Goal: Communication & Community: Answer question/provide support

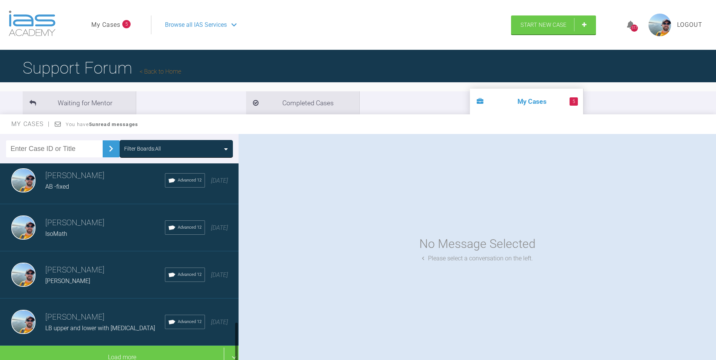
scroll to position [767, 0]
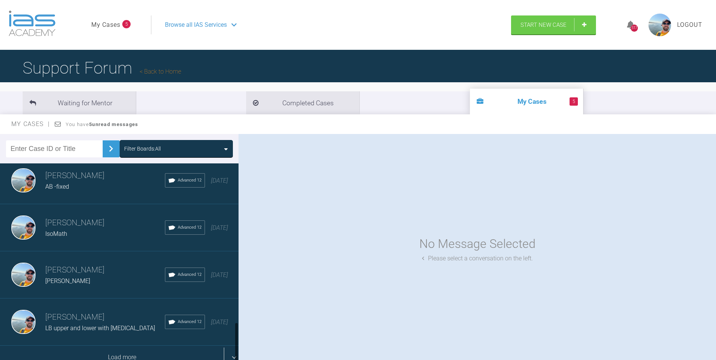
click at [120, 346] on div "Load more" at bounding box center [122, 357] width 244 height 23
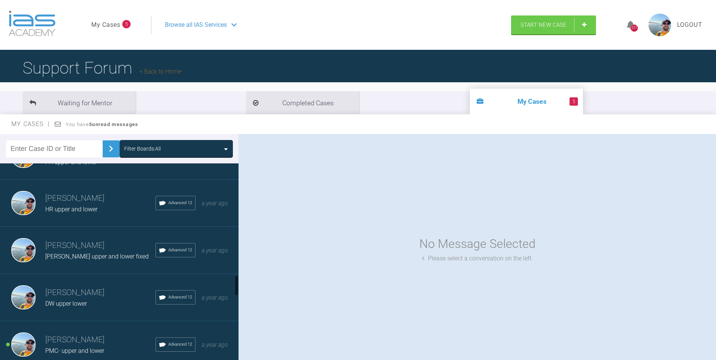
scroll to position [1144, 0]
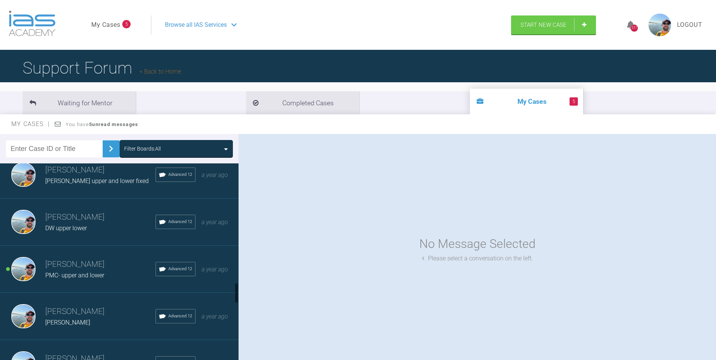
click at [106, 277] on div "PMC- upper and lower" at bounding box center [100, 276] width 110 height 10
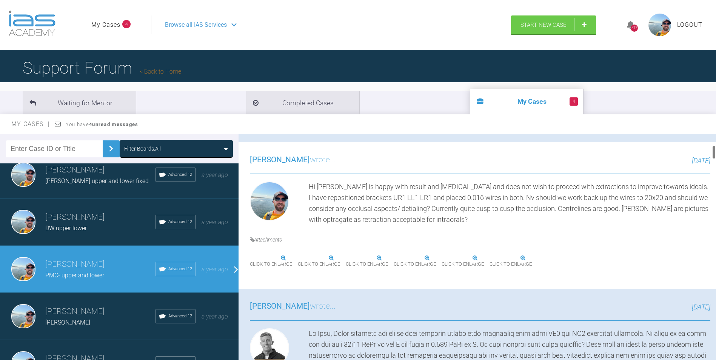
scroll to position [189, 0]
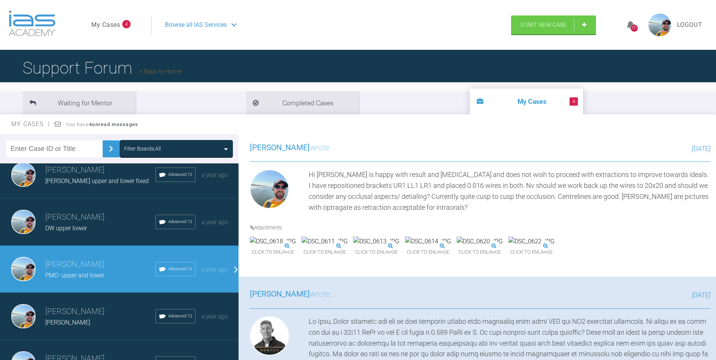
click at [399, 246] on img at bounding box center [376, 242] width 46 height 10
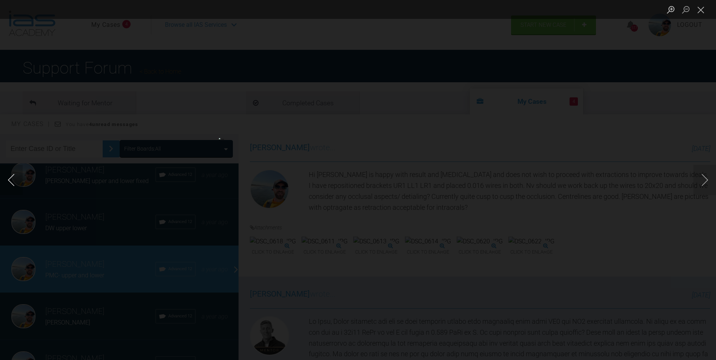
click at [9, 181] on button "Previous image" at bounding box center [11, 180] width 23 height 30
click at [703, 182] on button "Next image" at bounding box center [704, 180] width 23 height 30
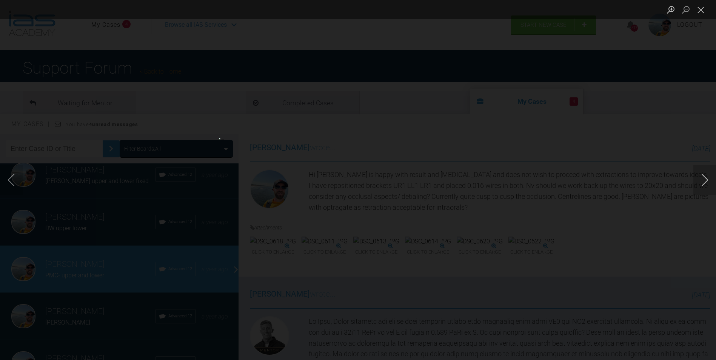
click at [703, 182] on button "Next image" at bounding box center [704, 180] width 23 height 30
click at [700, 9] on button "Close lightbox" at bounding box center [700, 9] width 15 height 13
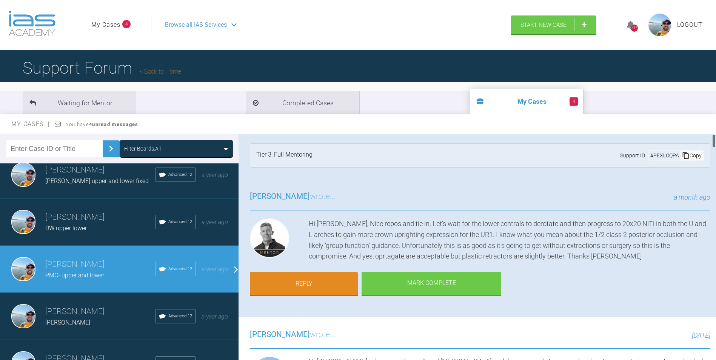
scroll to position [0, 0]
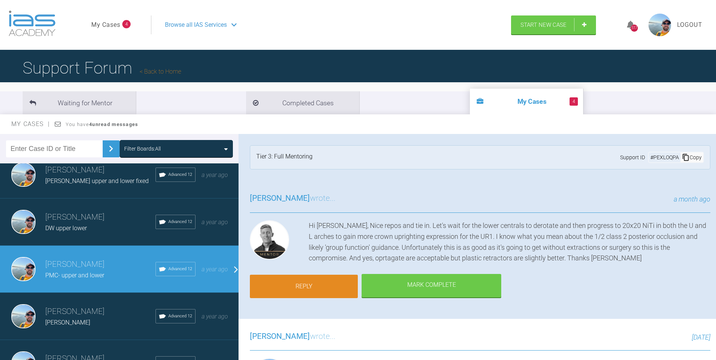
click at [308, 280] on link "Reply" at bounding box center [304, 286] width 108 height 23
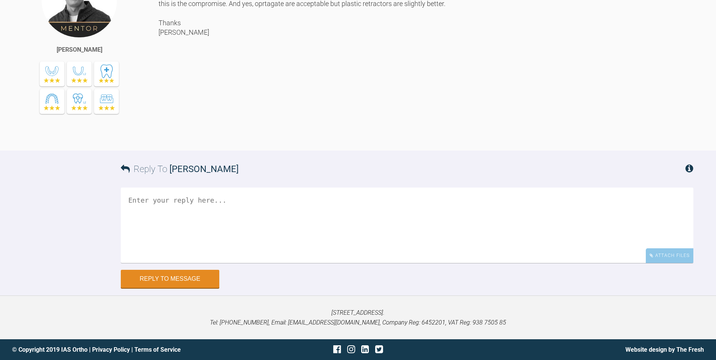
scroll to position [5746, 0]
click at [282, 219] on textarea at bounding box center [407, 225] width 573 height 75
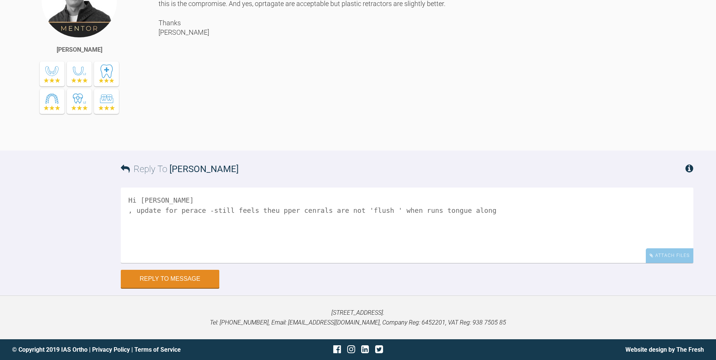
click at [266, 209] on textarea "Hi [PERSON_NAME] , update for perace -still feels theu pper cenrals are not 'fl…" at bounding box center [407, 225] width 573 height 75
click at [271, 209] on textarea "Hi [PERSON_NAME] , update for perace -still feels theu pper cenrals are not 'fl…" at bounding box center [407, 225] width 573 height 75
click at [264, 210] on textarea "Hi [PERSON_NAME] , update for perace -still feels theupper cenrals are not 'flu…" at bounding box center [407, 225] width 573 height 75
click at [191, 211] on textarea "Hi [PERSON_NAME] , update for perace -still feels the upper cenrals are not 'fl…" at bounding box center [407, 225] width 573 height 75
click at [301, 211] on textarea "Hi [PERSON_NAME] , update for [PERSON_NAME] -still feels the upper cenrals are …" at bounding box center [407, 225] width 573 height 75
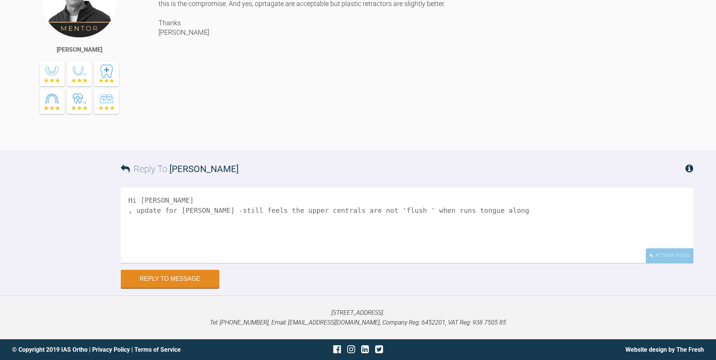
click at [468, 211] on textarea "Hi [PERSON_NAME] , update for [PERSON_NAME] -still feels the upper centrals are…" at bounding box center [407, 225] width 573 height 75
click at [140, 210] on textarea "Hi [PERSON_NAME] , update for [PERSON_NAME] -still feels the upper centrals are…" at bounding box center [407, 225] width 573 height 75
click at [195, 211] on textarea "Hi [PERSON_NAME] Update for [PERSON_NAME] -still feels the upper centrals are n…" at bounding box center [407, 225] width 573 height 75
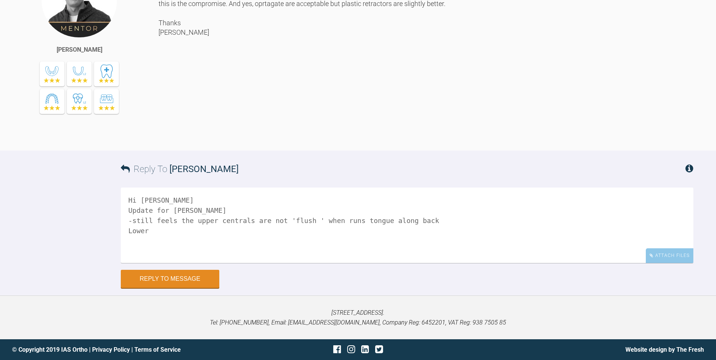
click at [129, 230] on textarea "Hi [PERSON_NAME] Update for [PERSON_NAME] -still feels the upper centrals are n…" at bounding box center [407, 225] width 573 height 75
click at [153, 230] on textarea "Hi [PERSON_NAME] Update for [PERSON_NAME] -still feels the upper centrals are n…" at bounding box center [407, 225] width 573 height 75
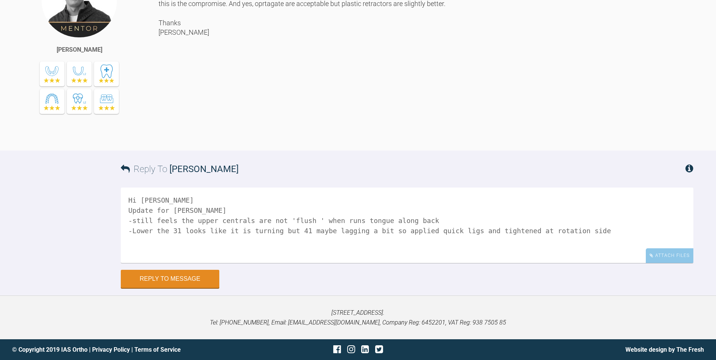
click at [508, 231] on textarea "Hi [PERSON_NAME] Update for [PERSON_NAME] -still feels the upper centrals are n…" at bounding box center [407, 225] width 573 height 75
click at [580, 232] on textarea "Hi [PERSON_NAME] Update for [PERSON_NAME] -still feels the upper centrals are n…" at bounding box center [407, 225] width 573 height 75
click at [423, 221] on textarea "Hi [PERSON_NAME] Update for [PERSON_NAME] -still feels the upper centrals are n…" at bounding box center [407, 225] width 573 height 75
click at [674, 230] on textarea "Hi [PERSON_NAME] Update for [PERSON_NAME] -still feels the upper centrals are n…" at bounding box center [407, 225] width 573 height 75
click at [580, 221] on textarea "Hi [PERSON_NAME] Update for [PERSON_NAME] -still feels the upper centrals are n…" at bounding box center [407, 225] width 573 height 75
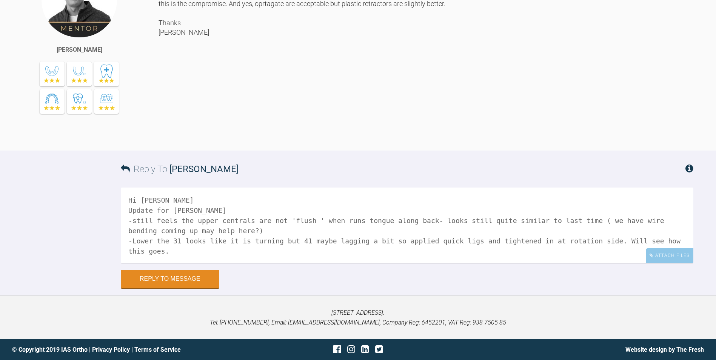
click at [137, 229] on textarea "Hi [PERSON_NAME] Update for [PERSON_NAME] -still feels the upper centrals are n…" at bounding box center [407, 225] width 573 height 75
click at [682, 239] on textarea "Hi [PERSON_NAME] Update for [PERSON_NAME] -still feels the upper centrals are n…" at bounding box center [407, 225] width 573 height 75
type textarea "Hi [PERSON_NAME] Update for [PERSON_NAME] -still feels the upper centrals are n…"
click at [663, 256] on div "Attach Files" at bounding box center [670, 255] width 48 height 15
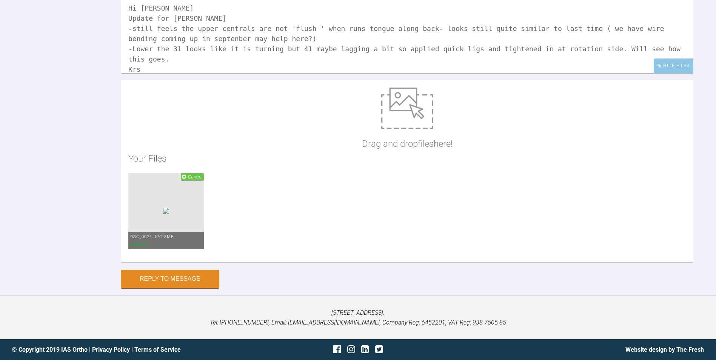
scroll to position [5859, 0]
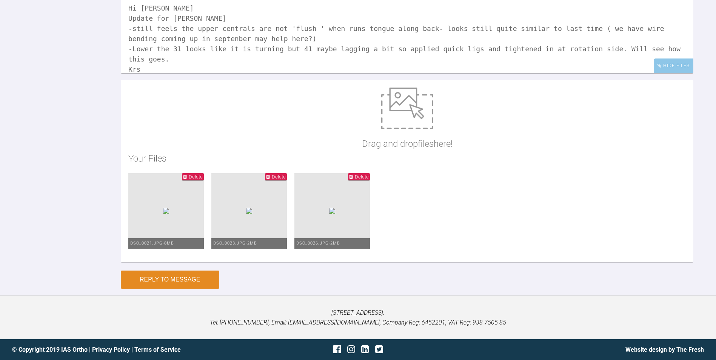
click at [163, 282] on button "Reply to Message" at bounding box center [170, 280] width 99 height 18
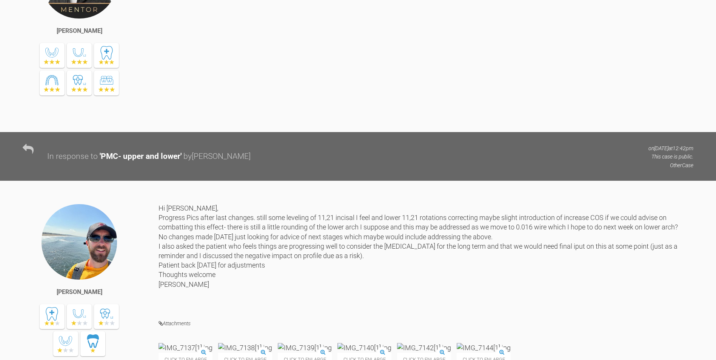
scroll to position [3410, 0]
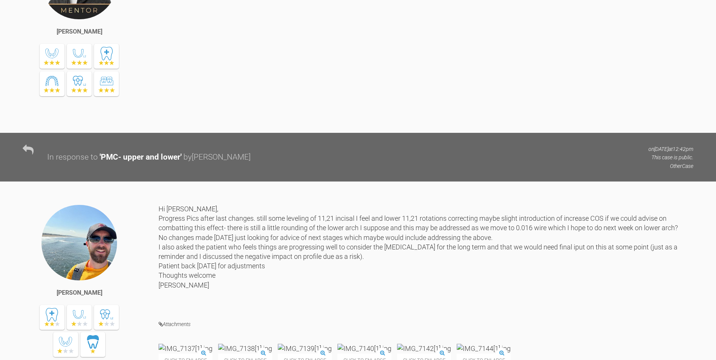
click at [189, 132] on div "Excellent work and looking good... looking forward to seeing the outcome [DATE]…" at bounding box center [426, 37] width 535 height 189
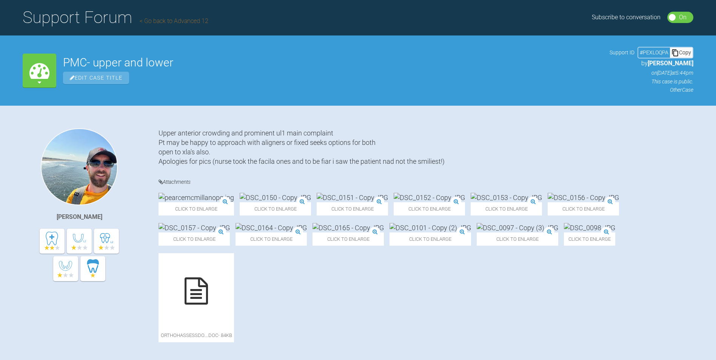
scroll to position [0, 0]
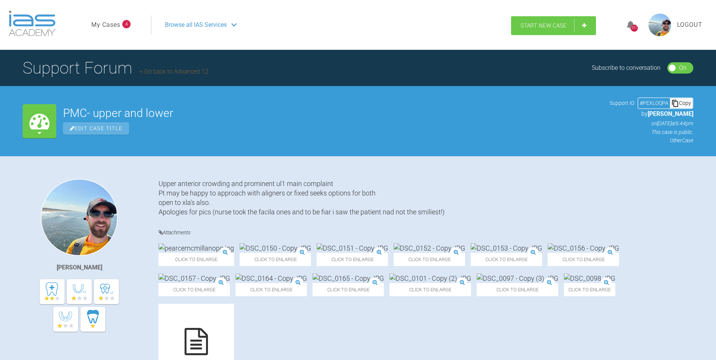
click at [528, 24] on span "Start New Case" at bounding box center [543, 25] width 46 height 7
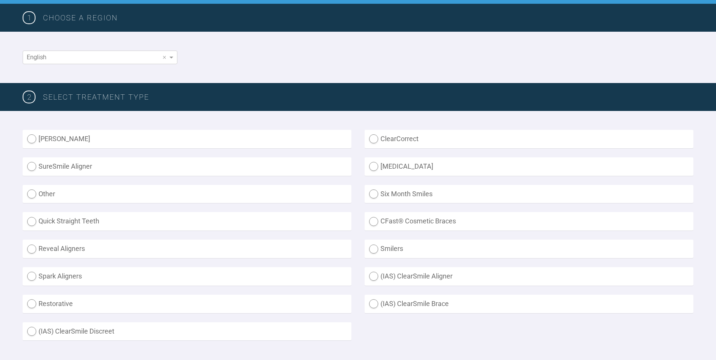
scroll to position [151, 0]
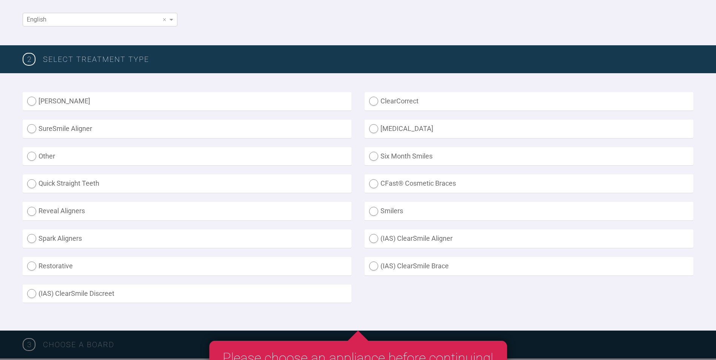
click at [32, 158] on label "Other" at bounding box center [187, 156] width 329 height 18
radio input "true"
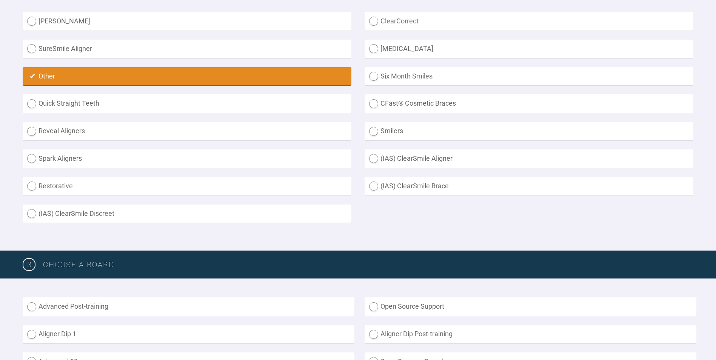
scroll to position [340, 0]
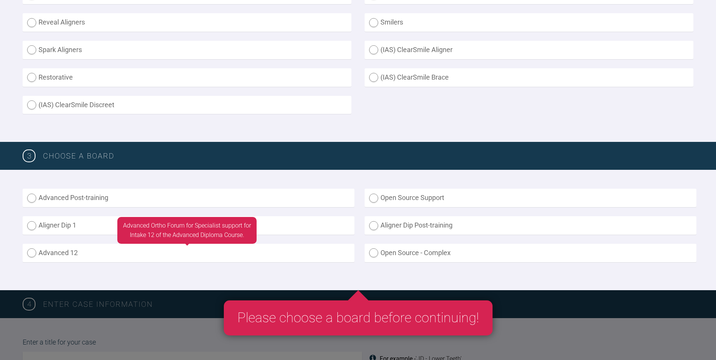
click at [32, 252] on label "Advanced 12" at bounding box center [189, 253] width 332 height 18
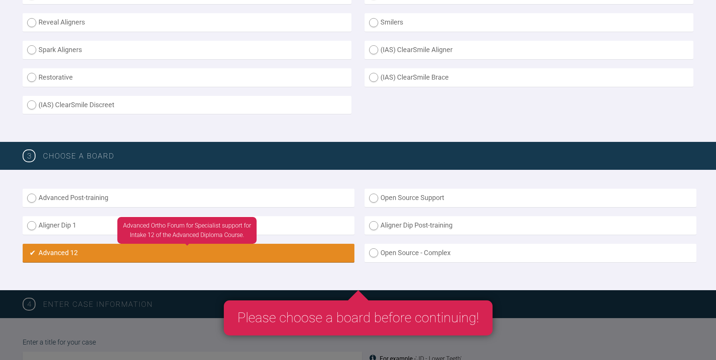
radio input "true"
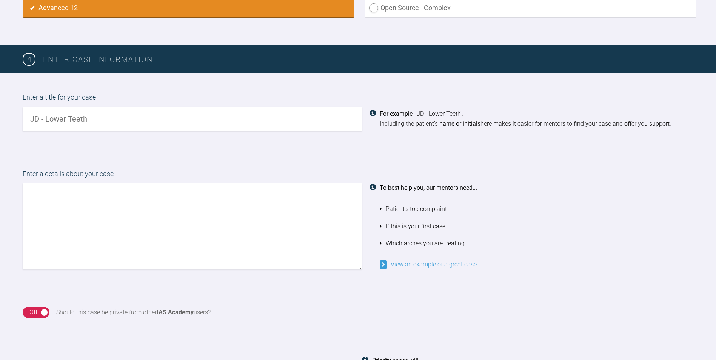
click at [77, 123] on input "text" at bounding box center [192, 119] width 339 height 24
type input "CF upper and lower"
click at [100, 189] on textarea at bounding box center [192, 226] width 339 height 86
click at [99, 195] on textarea "Class 2 skeletal base upper and lower fixed" at bounding box center [192, 226] width 339 height 86
click at [166, 195] on textarea "Class 2 skeletal upper and lower fixed" at bounding box center [192, 226] width 339 height 86
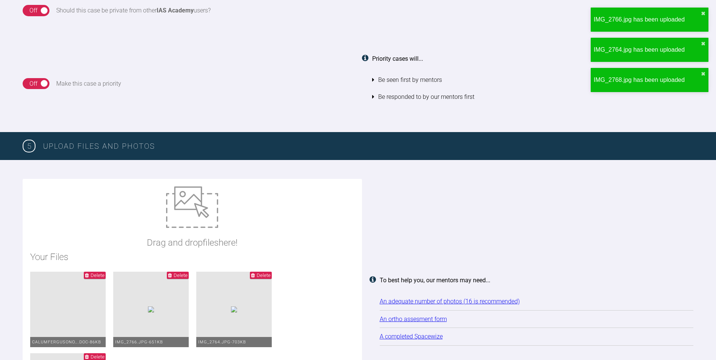
scroll to position [962, 0]
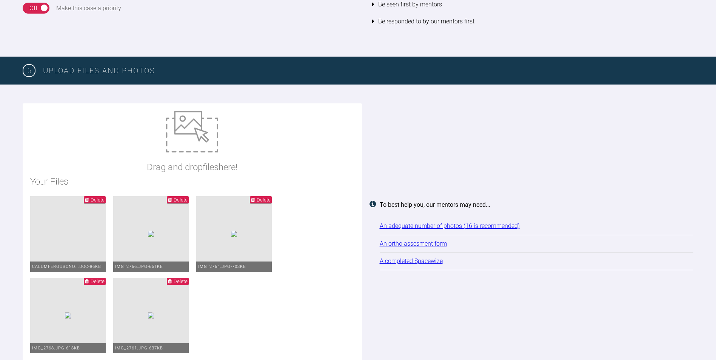
click at [93, 201] on span "Delete" at bounding box center [98, 200] width 14 height 6
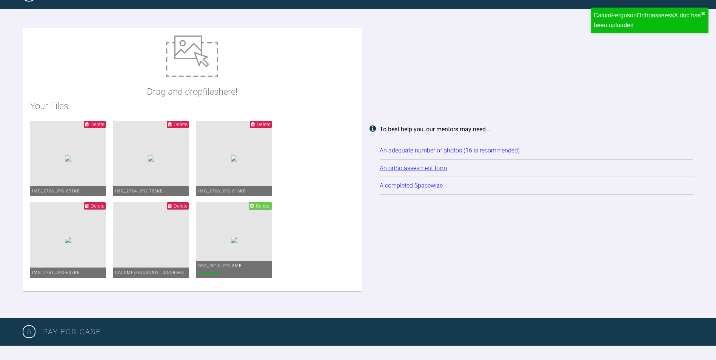
scroll to position [1075, 0]
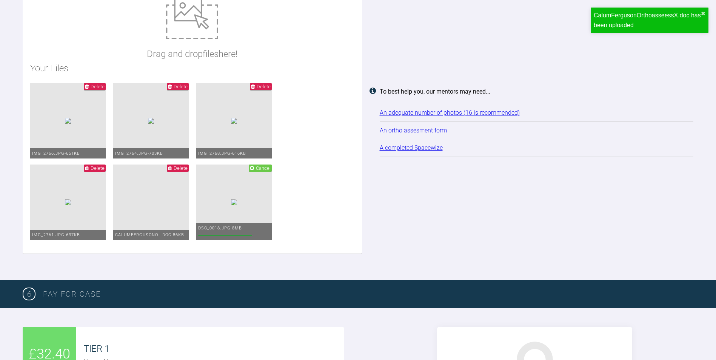
click at [257, 89] on span "Delete" at bounding box center [264, 87] width 14 height 6
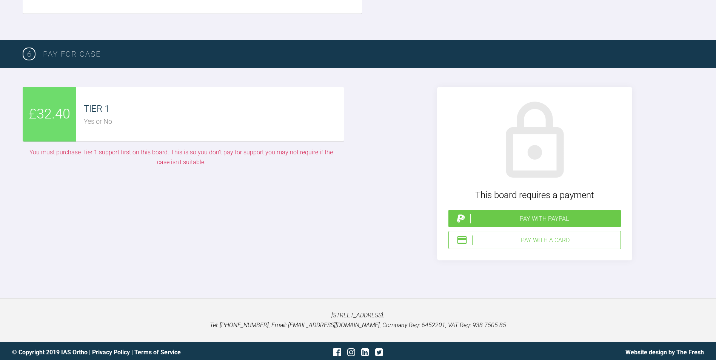
scroll to position [1604, 0]
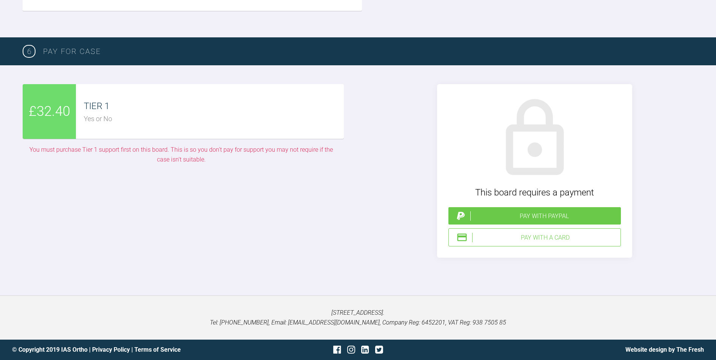
click at [547, 243] on div "Pay with a Card" at bounding box center [544, 238] width 145 height 10
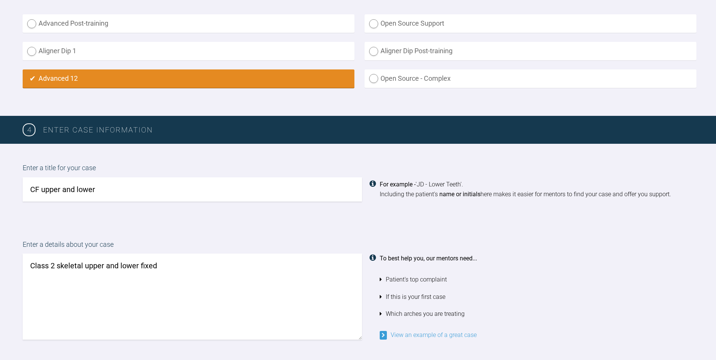
scroll to position [509, 0]
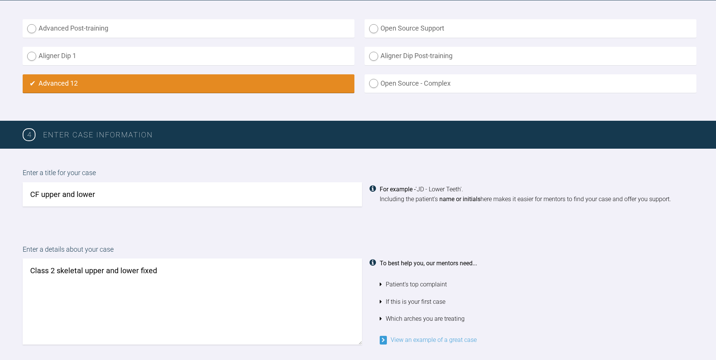
click at [172, 273] on textarea "Class 2 skeletal upper and lower fixed" at bounding box center [192, 302] width 339 height 86
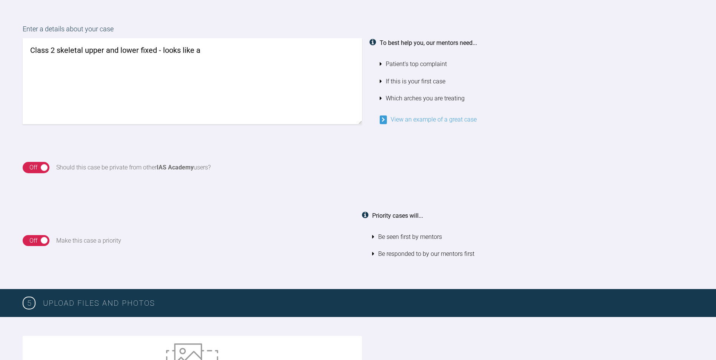
scroll to position [660, 0]
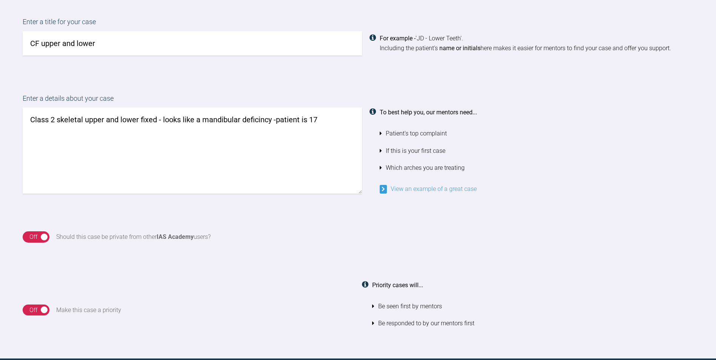
click at [259, 120] on textarea "Class 2 skeletal upper and lower fixed - looks like a mandibular deficincy -pat…" at bounding box center [192, 151] width 339 height 86
click at [332, 119] on textarea "Class 2 skeletal upper and lower fixed - looks like a mandibular deficiency -pa…" at bounding box center [192, 151] width 339 height 86
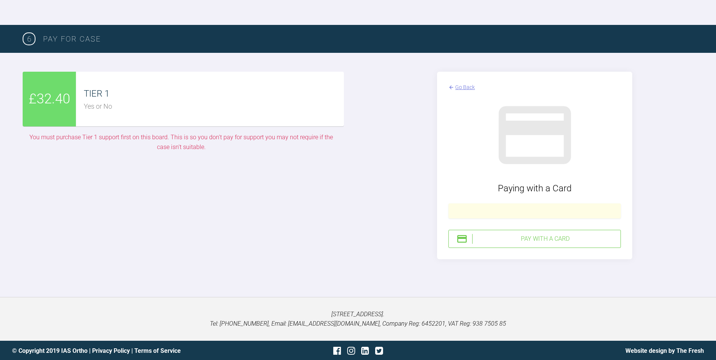
scroll to position [1641, 0]
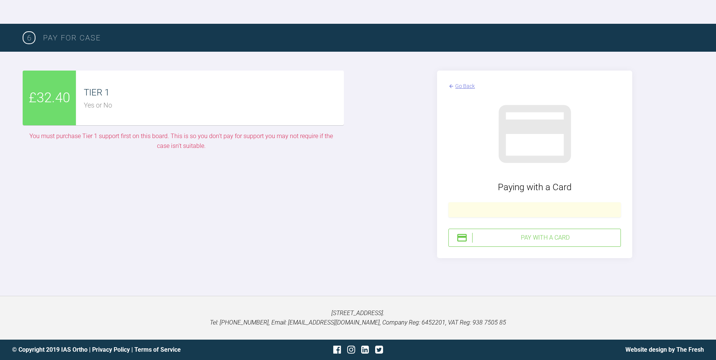
type textarea "Class 2 skeletal upper and lower fixed - looks like a mandibular deficiency -pa…"
click at [528, 243] on div "Pay with a Card" at bounding box center [544, 238] width 145 height 10
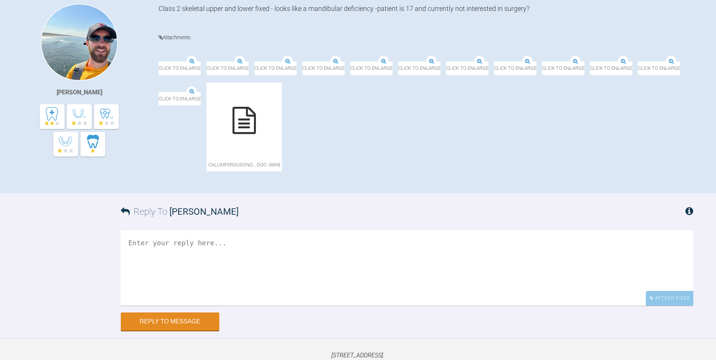
scroll to position [175, 0]
